Goal: Find specific page/section: Find specific page/section

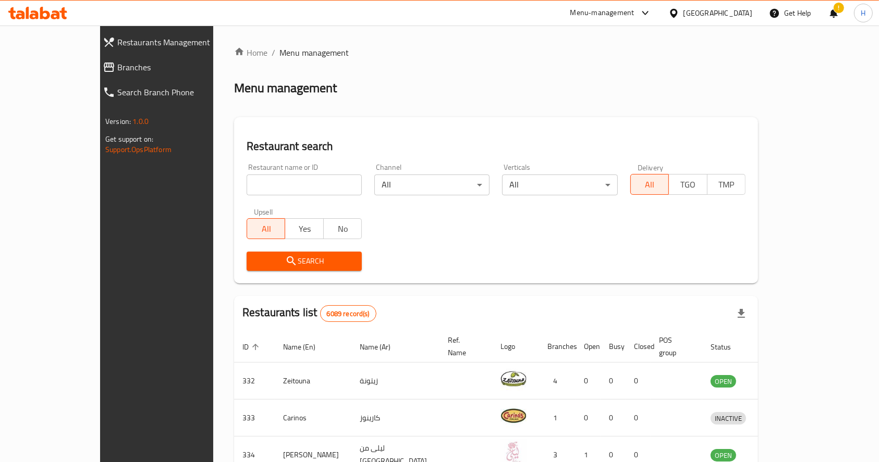
click at [313, 177] on input "search" at bounding box center [304, 185] width 115 height 21
type input "milkd"
click button "Search" at bounding box center [304, 261] width 115 height 19
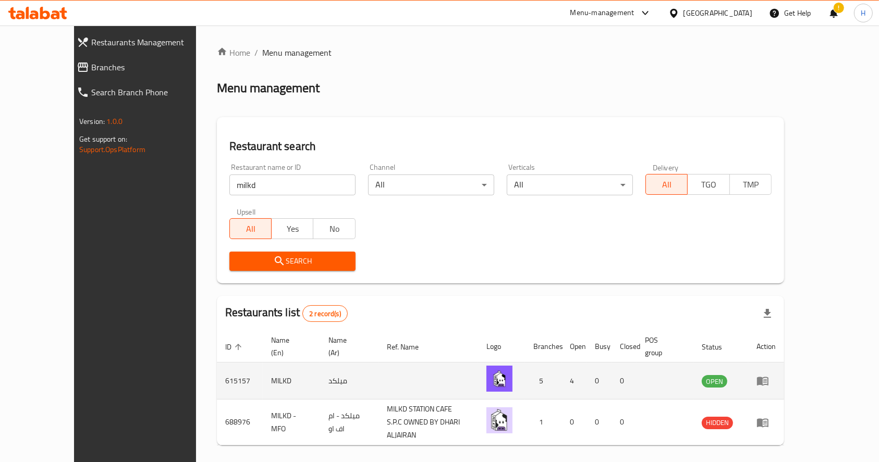
click at [217, 372] on td "615157" at bounding box center [240, 381] width 46 height 37
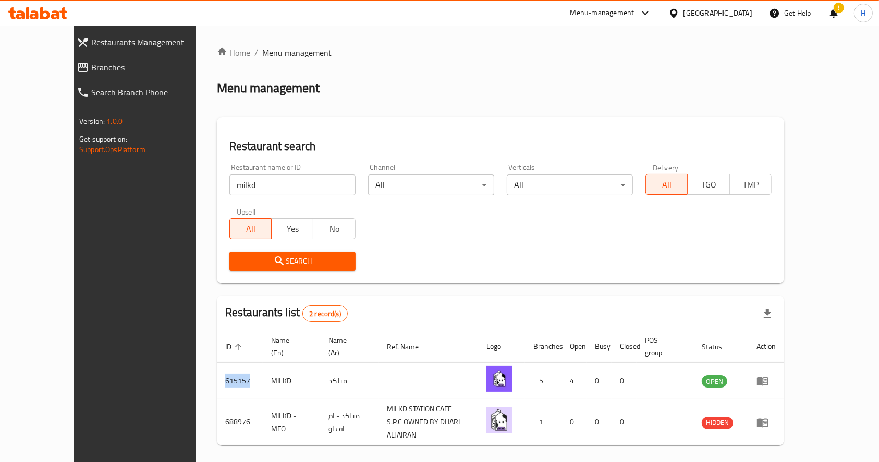
copy td "615157"
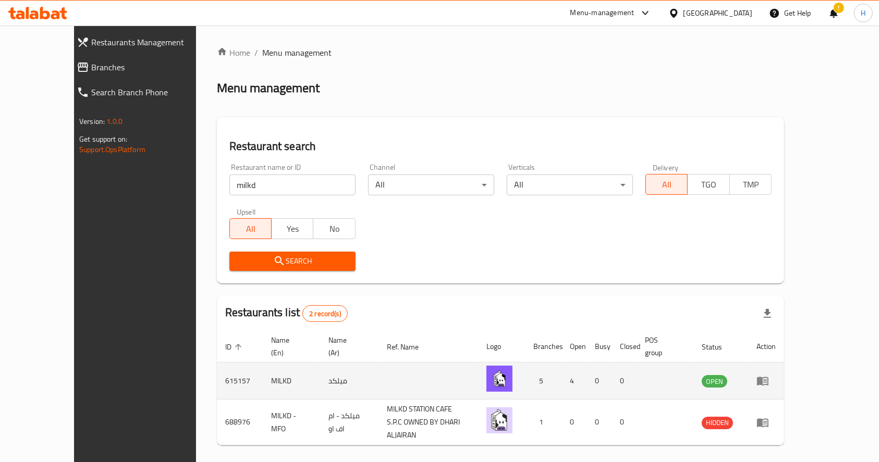
click at [263, 370] on td "MILKD" at bounding box center [291, 381] width 57 height 37
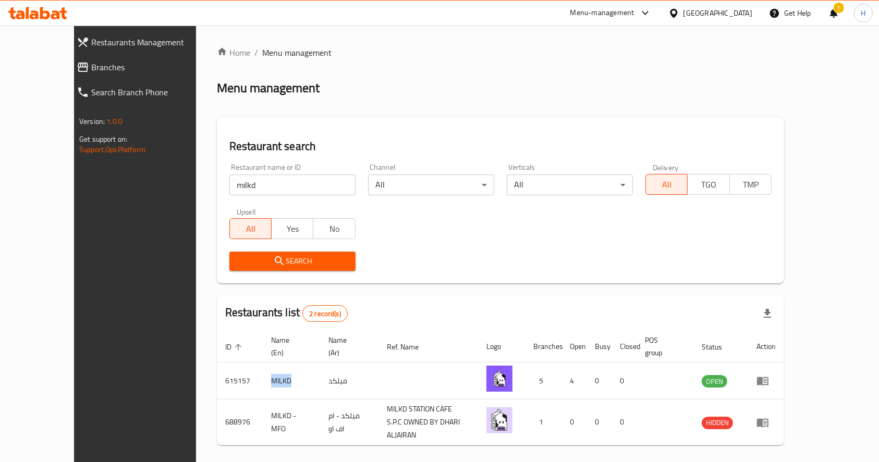
copy td "MILKD"
